Goal: Task Accomplishment & Management: Manage account settings

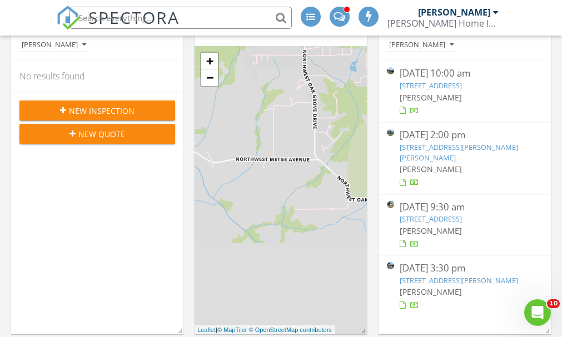
scroll to position [167, 0]
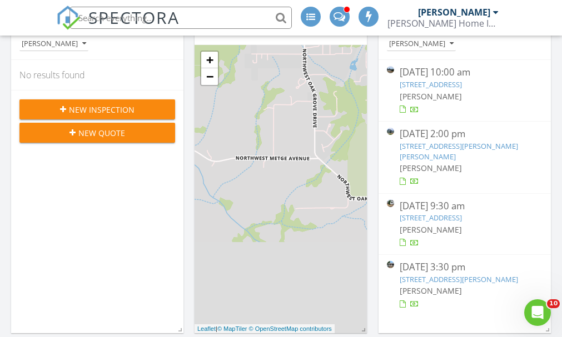
click at [459, 85] on link "2436 Hill St SE, Albany, OR 97322" at bounding box center [430, 84] width 62 height 10
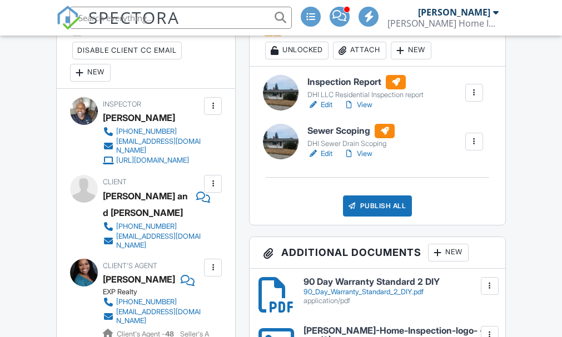
click at [326, 154] on link "Edit" at bounding box center [319, 153] width 25 height 11
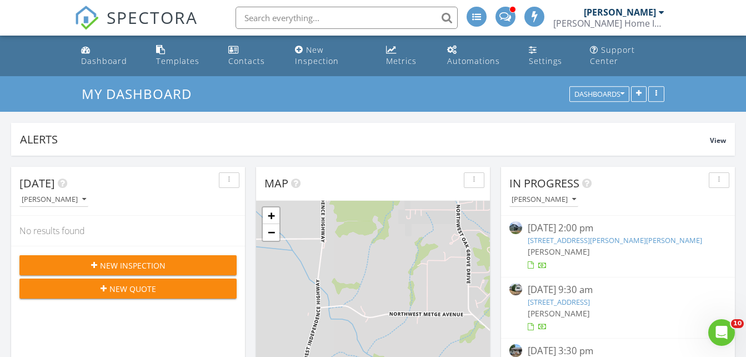
click at [574, 242] on link "[STREET_ADDRESS][PERSON_NAME][PERSON_NAME]" at bounding box center [615, 240] width 174 height 10
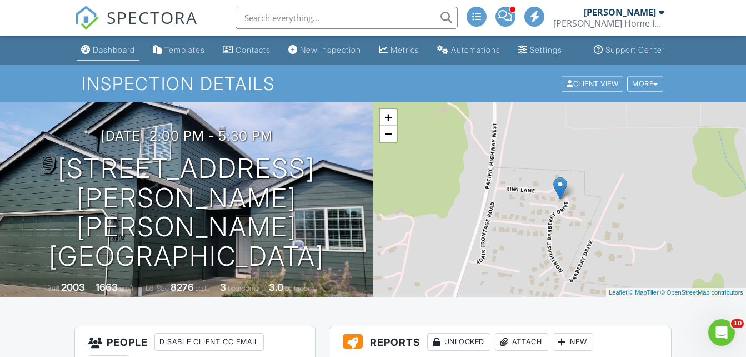
click at [97, 54] on div "Dashboard" at bounding box center [114, 49] width 42 height 9
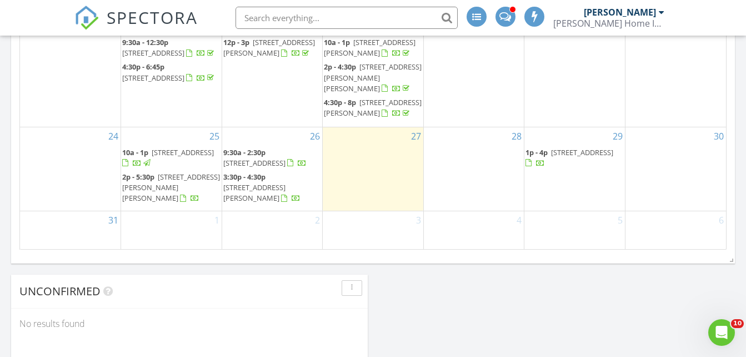
scroll to position [778, 0]
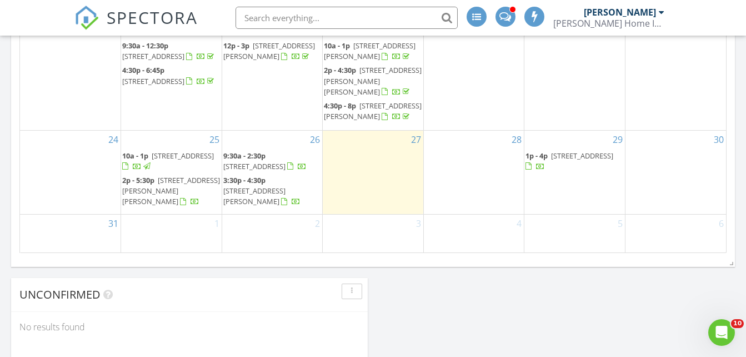
click at [152, 161] on span "[STREET_ADDRESS]" at bounding box center [183, 156] width 62 height 10
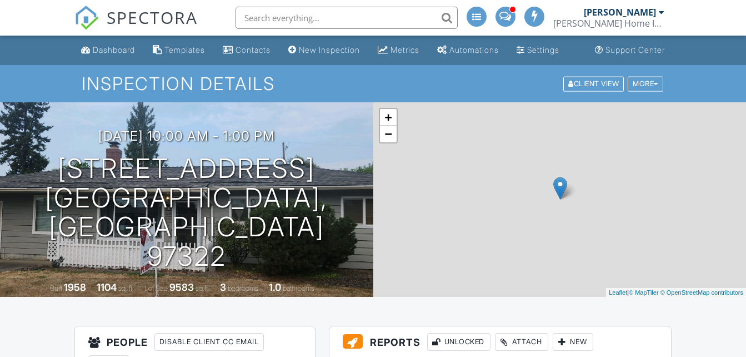
scroll to position [222, 0]
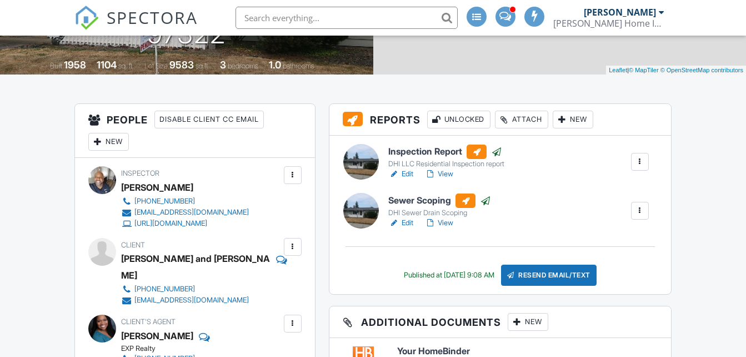
click at [405, 228] on link "Edit" at bounding box center [400, 222] width 25 height 11
